Goal: Check status: Check status

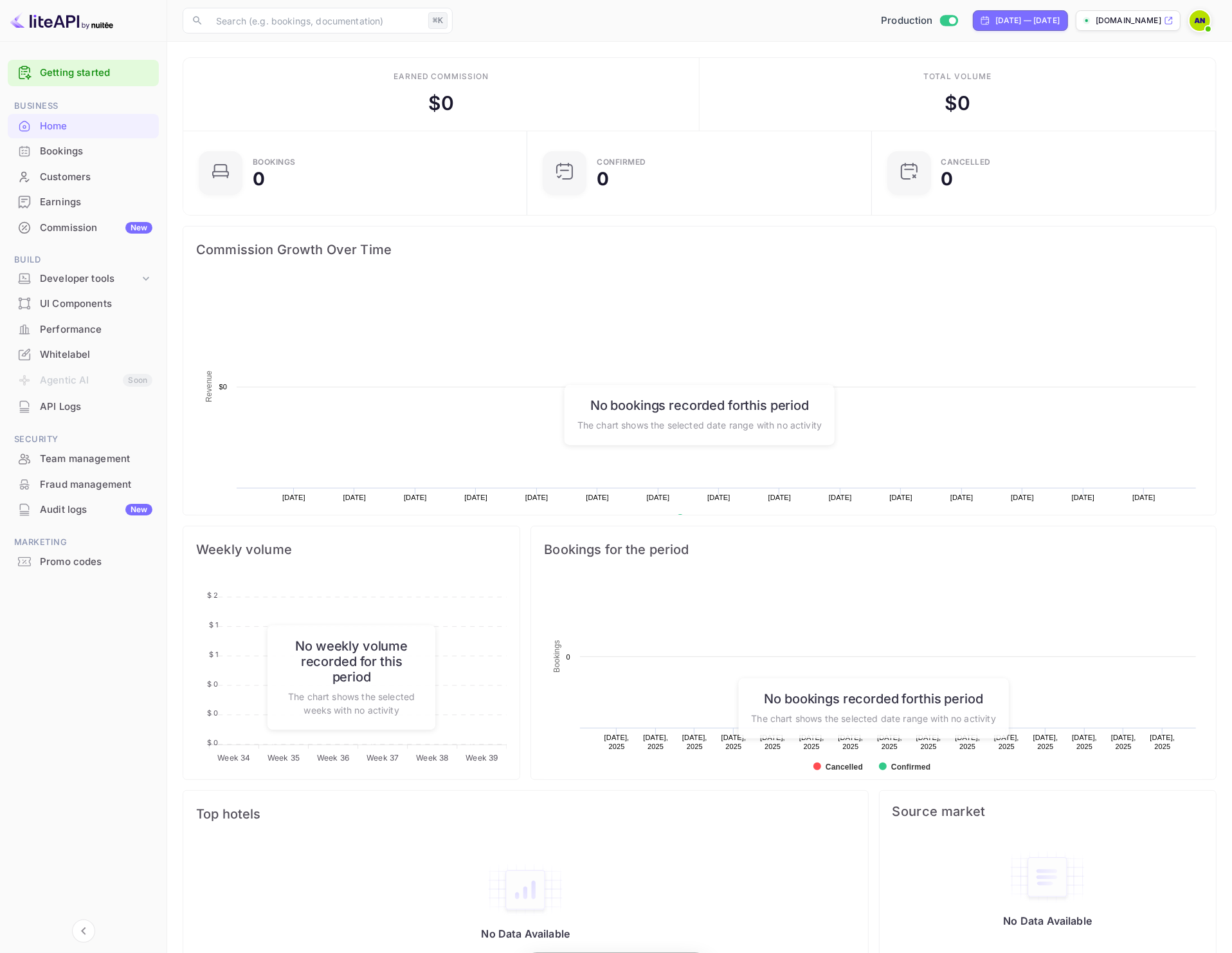
scroll to position [197, 325]
click at [996, 24] on div "[DATE] — [DATE]" at bounding box center [1028, 20] width 64 height 12
select select "7"
select select "2025"
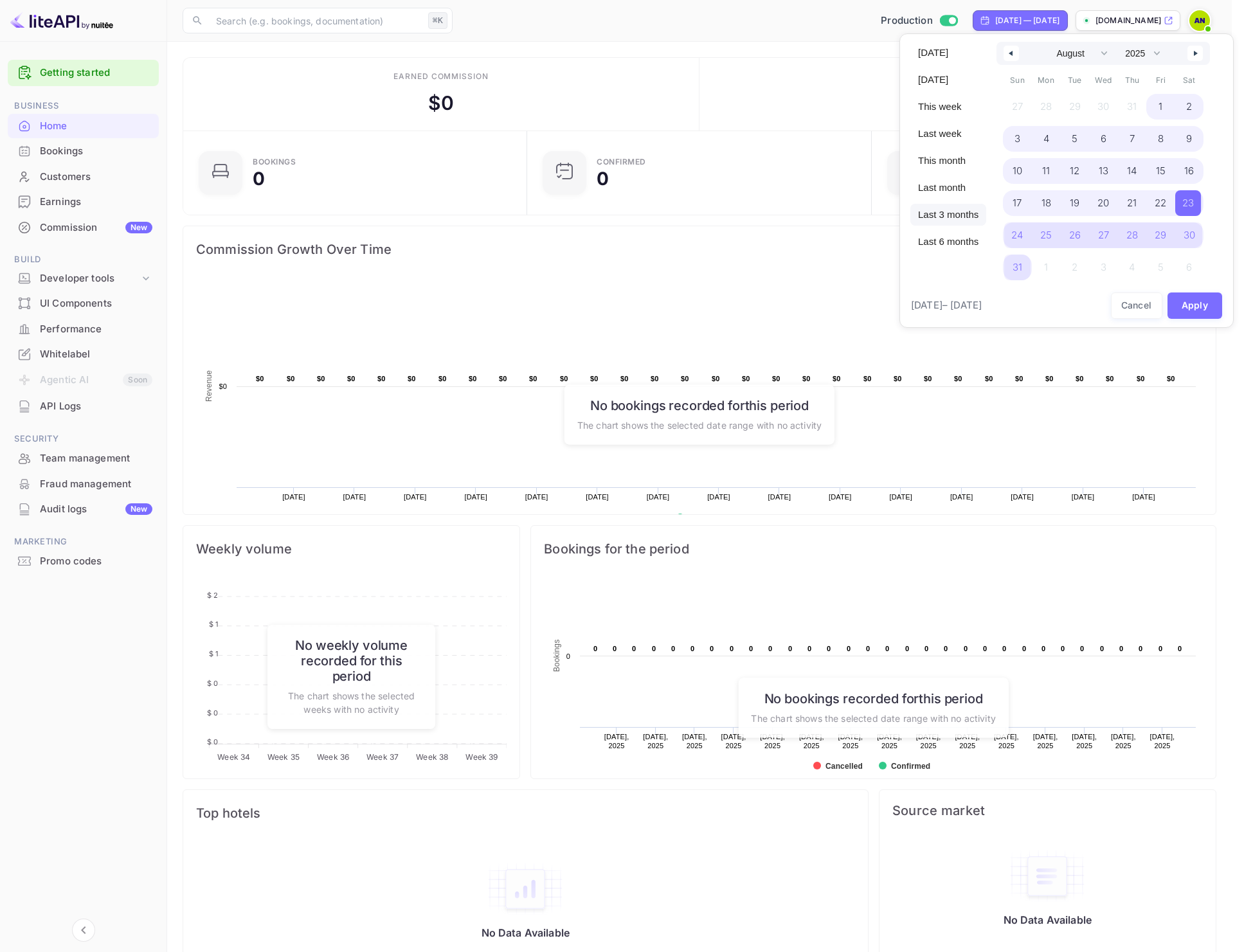
click at [946, 212] on span "Last 3 months" at bounding box center [947, 215] width 76 height 22
select select "5"
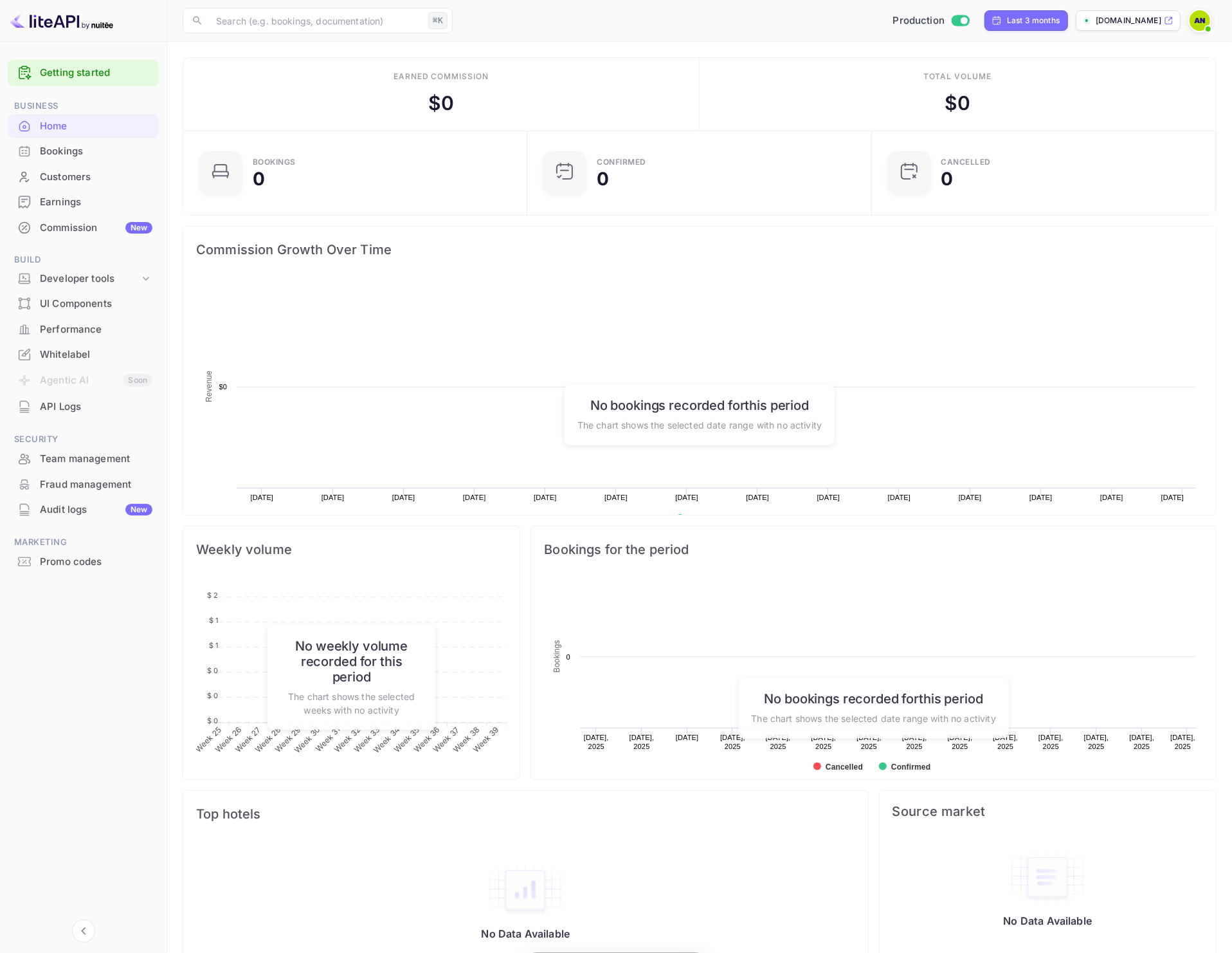
scroll to position [197, 325]
